Goal: Entertainment & Leisure: Browse casually

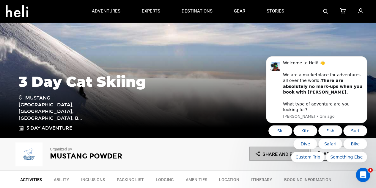
scroll to position [89, 0]
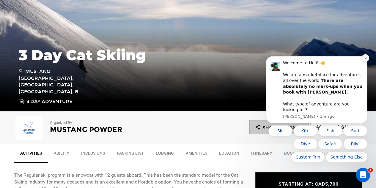
click at [368, 62] on button "Dismiss notification" at bounding box center [366, 58] width 8 height 8
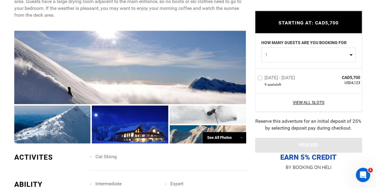
scroll to position [357, 0]
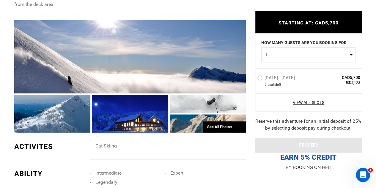
click at [219, 126] on div "See All Photos →" at bounding box center [224, 127] width 43 height 12
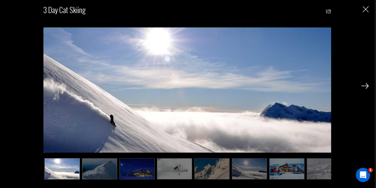
scroll to position [387, 0]
click at [362, 85] on img at bounding box center [364, 85] width 7 height 5
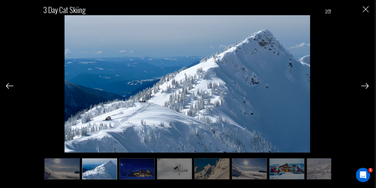
click at [362, 85] on img at bounding box center [364, 85] width 7 height 5
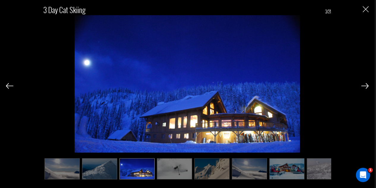
click at [362, 85] on img at bounding box center [364, 85] width 7 height 5
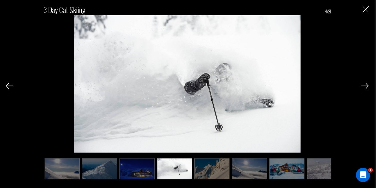
click at [362, 85] on img at bounding box center [364, 85] width 7 height 5
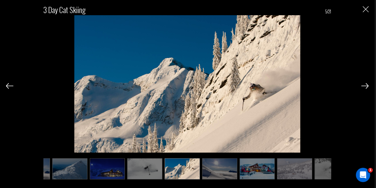
click at [362, 85] on img at bounding box center [364, 85] width 7 height 5
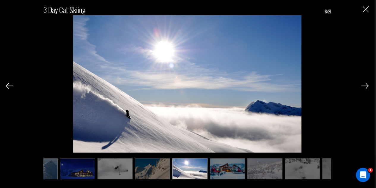
click at [362, 85] on img at bounding box center [364, 85] width 7 height 5
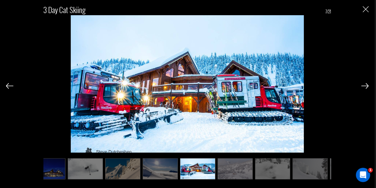
scroll to position [0, 89]
click at [362, 85] on img at bounding box center [364, 85] width 7 height 5
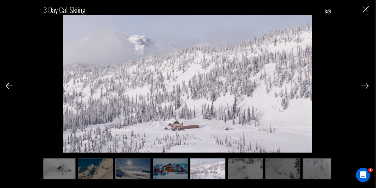
scroll to position [0, 119]
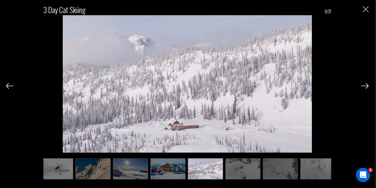
click at [362, 85] on img at bounding box center [364, 85] width 7 height 5
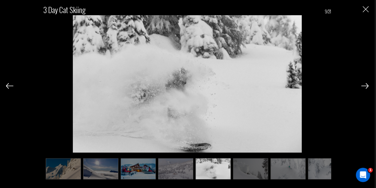
click at [362, 85] on img at bounding box center [364, 85] width 7 height 5
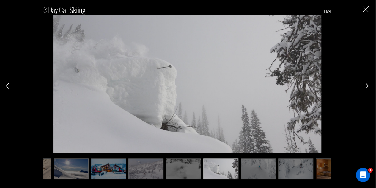
click at [362, 85] on img at bounding box center [364, 85] width 7 height 5
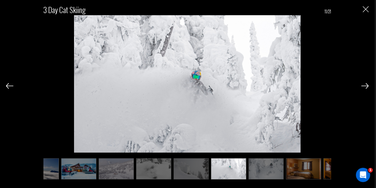
click at [362, 85] on img at bounding box center [364, 85] width 7 height 5
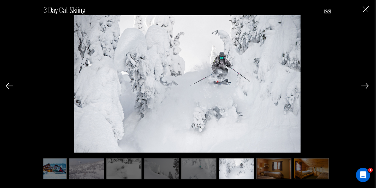
click at [362, 85] on img at bounding box center [364, 85] width 7 height 5
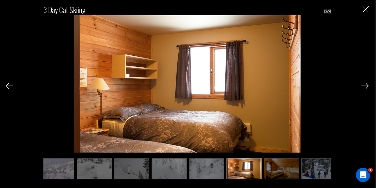
click at [362, 85] on img at bounding box center [364, 85] width 7 height 5
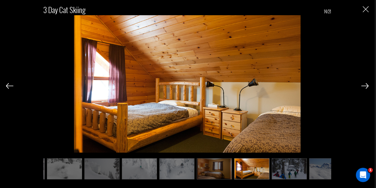
click at [362, 85] on img at bounding box center [364, 85] width 7 height 5
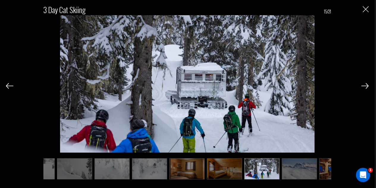
scroll to position [0, 327]
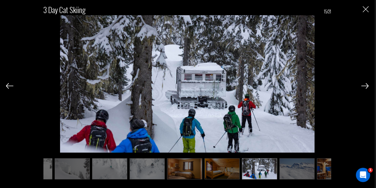
click at [362, 85] on img at bounding box center [364, 85] width 7 height 5
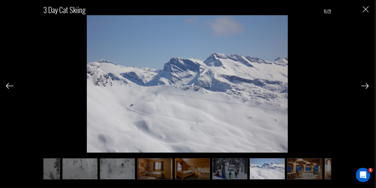
click at [362, 85] on img at bounding box center [364, 85] width 7 height 5
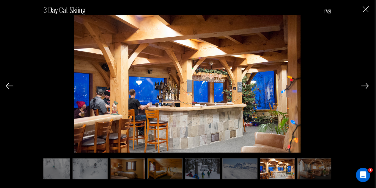
scroll to position [0, 387]
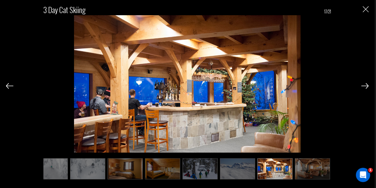
click at [362, 85] on img at bounding box center [364, 85] width 7 height 5
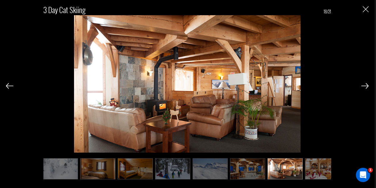
scroll to position [0, 416]
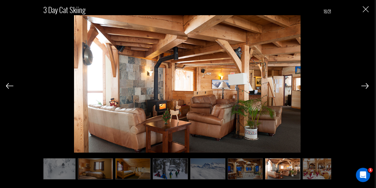
click at [362, 85] on img at bounding box center [364, 85] width 7 height 5
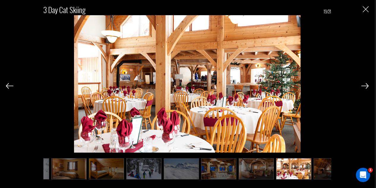
scroll to position [0, 446]
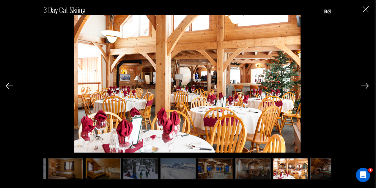
click at [362, 85] on img at bounding box center [364, 85] width 7 height 5
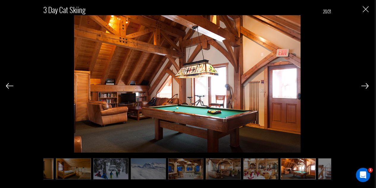
click at [362, 85] on img at bounding box center [364, 85] width 7 height 5
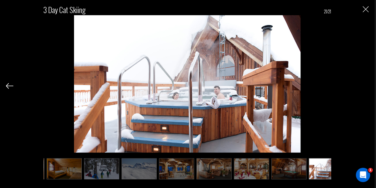
scroll to position [0, 499]
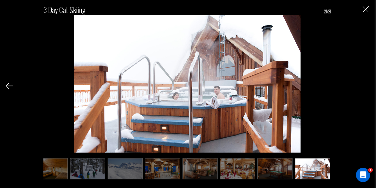
click at [362, 85] on div "3 Day Cat Skiing 21/21" at bounding box center [187, 89] width 363 height 178
click at [363, 10] on img "Close" at bounding box center [366, 9] width 6 height 6
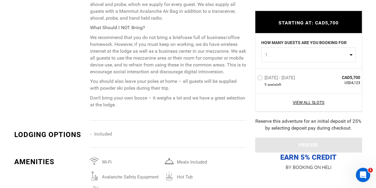
scroll to position [1071, 0]
